Goal: Information Seeking & Learning: Learn about a topic

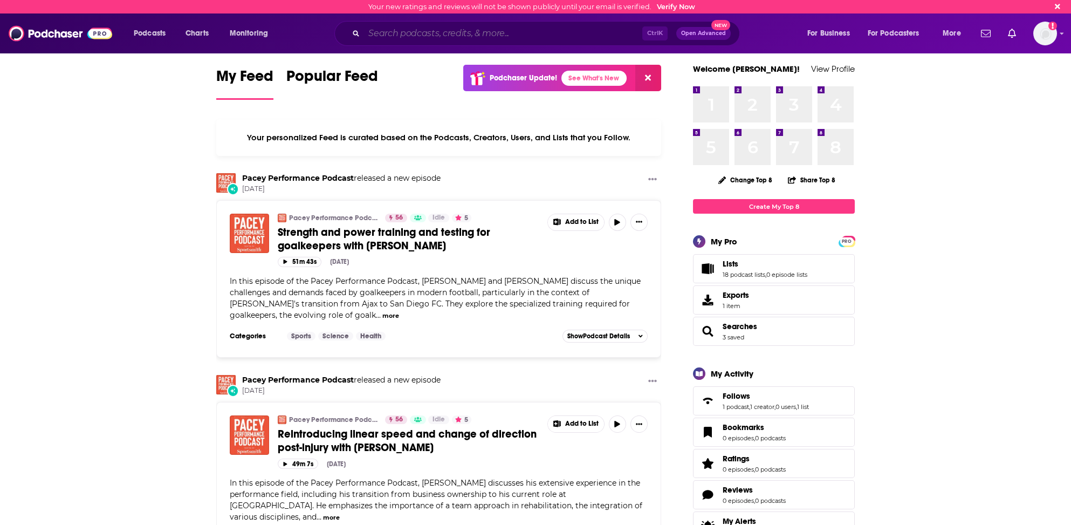
click at [405, 35] on input "Search podcasts, credits, & more..." at bounding box center [503, 33] width 278 height 17
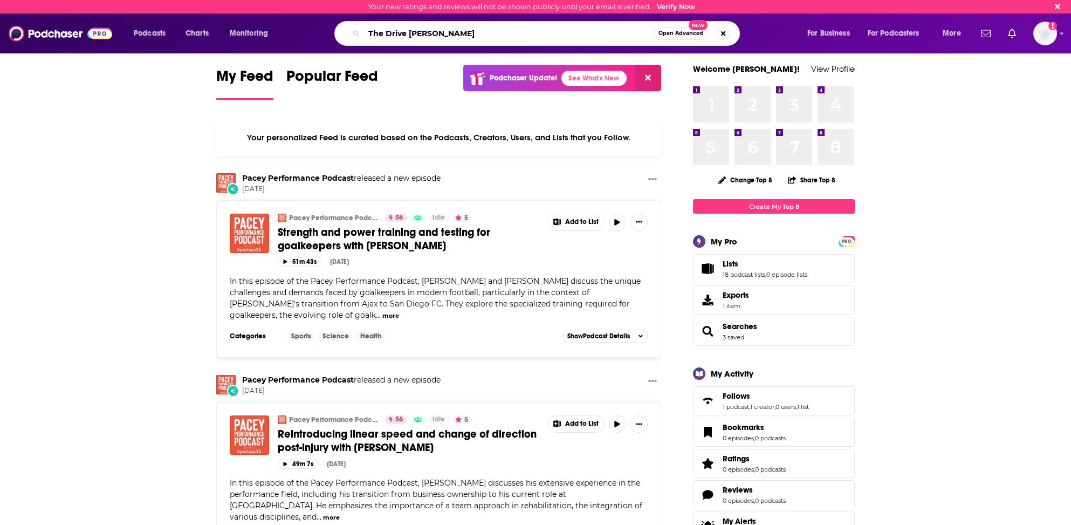
type input "The Drive [PERSON_NAME]"
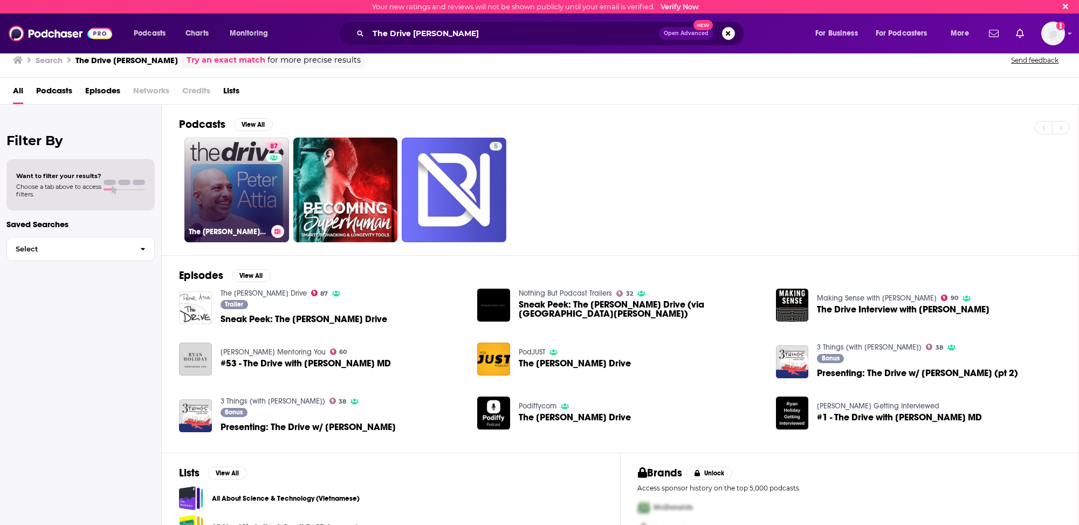
click at [212, 178] on link "[STREET_ADDRESS][PERSON_NAME]" at bounding box center [236, 189] width 105 height 105
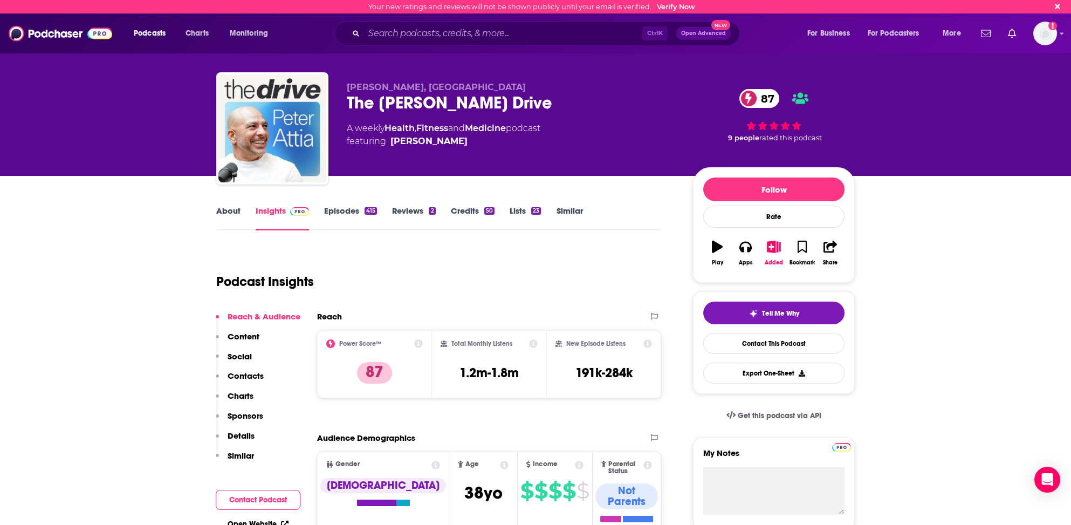
click at [252, 375] on p "Contacts" at bounding box center [246, 375] width 36 height 10
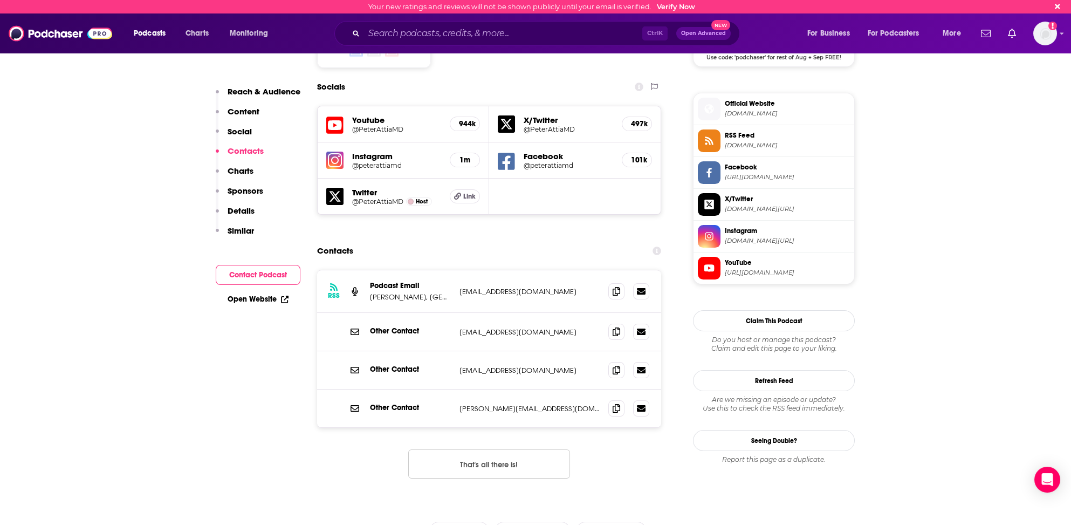
scroll to position [947, 0]
